Goal: Task Accomplishment & Management: Complete application form

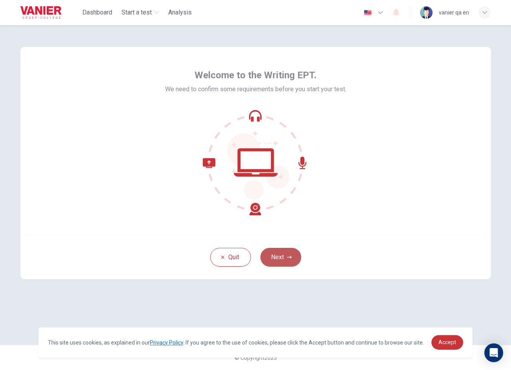
click at [292, 256] on button "Next" at bounding box center [280, 257] width 41 height 19
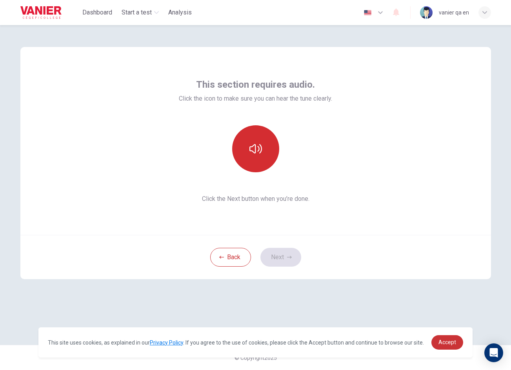
click at [259, 168] on button "button" at bounding box center [255, 148] width 47 height 47
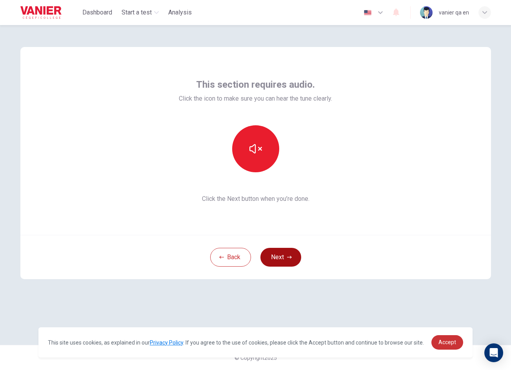
click at [283, 263] on button "Next" at bounding box center [280, 257] width 41 height 19
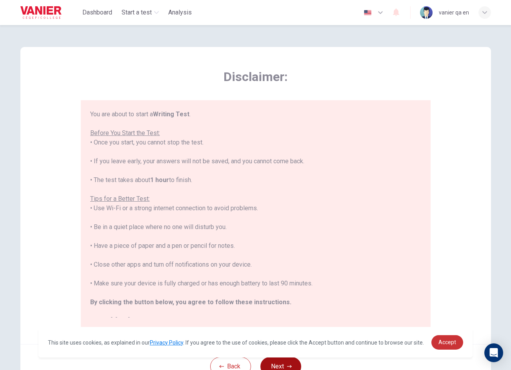
click at [284, 362] on button "Next" at bounding box center [280, 366] width 41 height 19
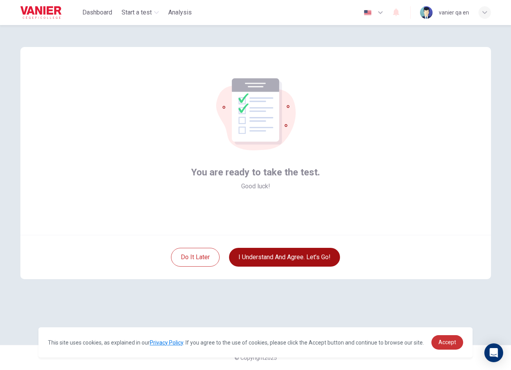
click at [279, 252] on button "I understand and agree. Let’s go!" at bounding box center [284, 257] width 111 height 19
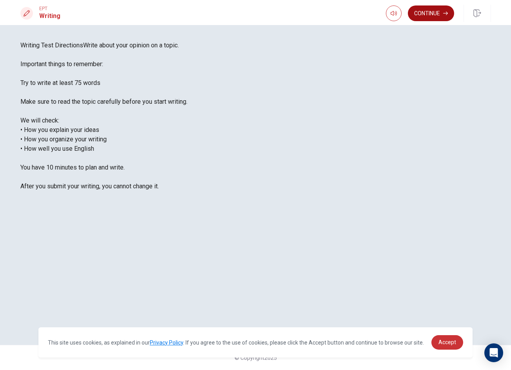
click at [437, 19] on button "Continue" at bounding box center [431, 13] width 46 height 16
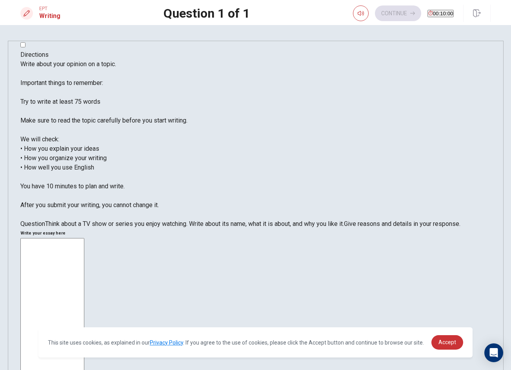
click at [84, 238] on textarea at bounding box center [52, 354] width 64 height 233
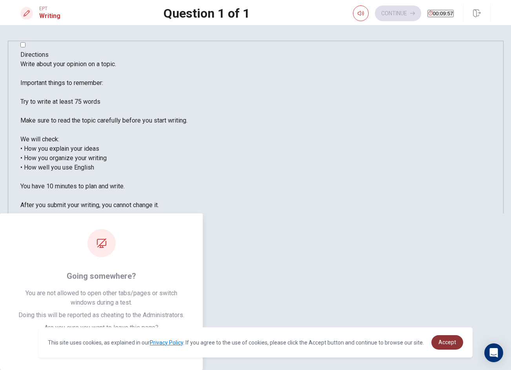
click at [456, 339] on span "Accept" at bounding box center [447, 342] width 18 height 6
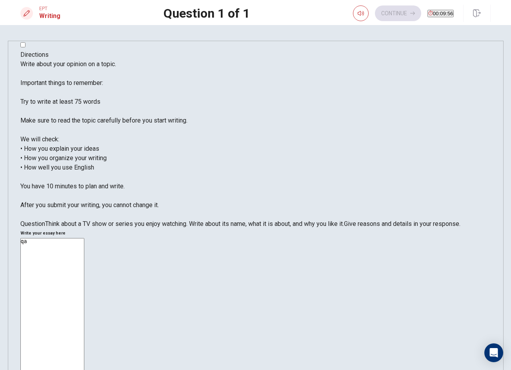
click at [84, 238] on textarea "qa" at bounding box center [52, 354] width 64 height 233
type textarea "qa qa"
drag, startPoint x: 477, startPoint y: 16, endPoint x: 405, endPoint y: 44, distance: 76.9
click at [477, 16] on icon "button" at bounding box center [477, 13] width 8 height 8
